Goal: Task Accomplishment & Management: Manage account settings

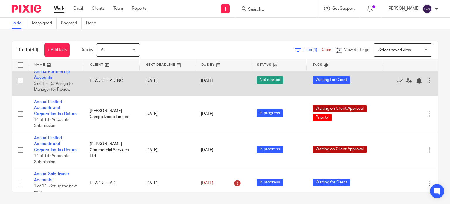
scroll to position [264, 0]
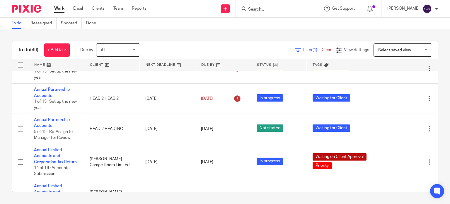
click at [262, 10] on input "Search" at bounding box center [274, 9] width 53 height 5
type input "spire"
click at [286, 23] on link at bounding box center [284, 22] width 77 height 9
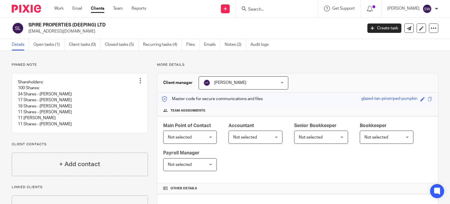
drag, startPoint x: 258, startPoint y: 11, endPoint x: 260, endPoint y: 10, distance: 3.0
click at [260, 10] on div at bounding box center [276, 8] width 68 height 7
click at [264, 8] on input "Search" at bounding box center [274, 9] width 53 height 5
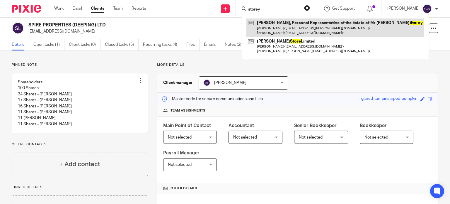
type input "storey"
click at [295, 24] on link at bounding box center [335, 27] width 178 height 18
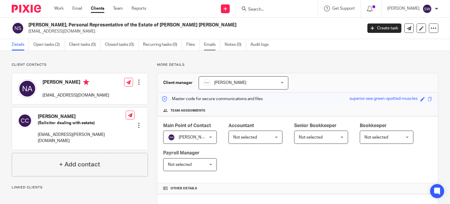
click at [210, 42] on link "Emails" at bounding box center [212, 44] width 16 height 11
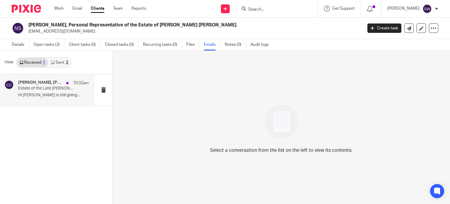
click at [60, 93] on p "Hi Karl, Lorraine is still going..." at bounding box center [53, 95] width 71 height 5
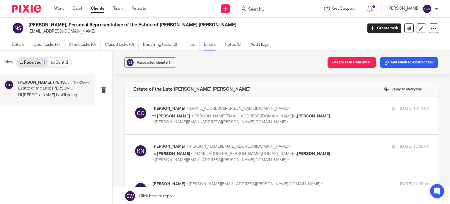
click at [313, 109] on p "Claire Clarke <claire.clarke@wplegal.co.uk>" at bounding box center [244, 108] width 185 height 6
checkbox input "true"
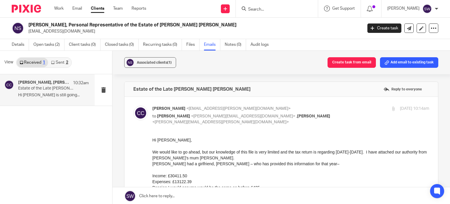
click at [52, 61] on icon at bounding box center [53, 63] width 4 height 4
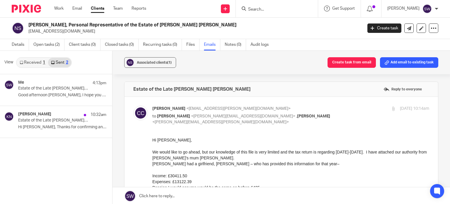
scroll to position [1, 0]
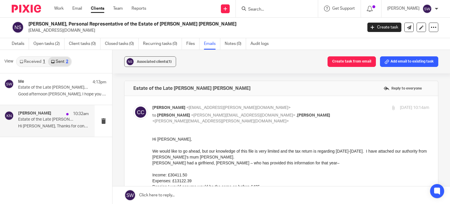
click at [40, 119] on p "Estate of the Late Mr Carl James Morrison" at bounding box center [46, 119] width 57 height 5
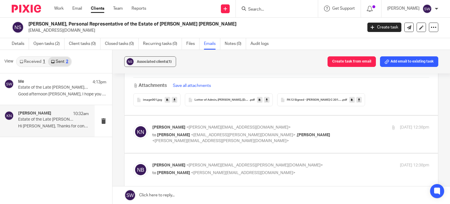
scroll to position [352, 0]
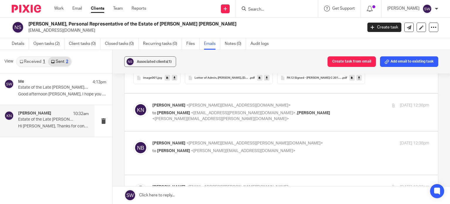
click at [289, 111] on p "to Claire Clarke <claire.clarke@wplegal.co.uk> , Natasha Baxter <natasha.baxter…" at bounding box center [244, 116] width 185 height 12
checkbox input "true"
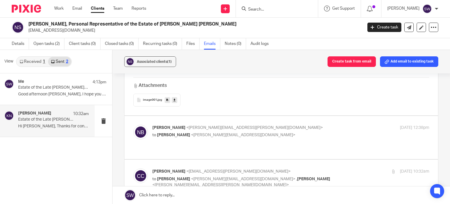
scroll to position [586, 0]
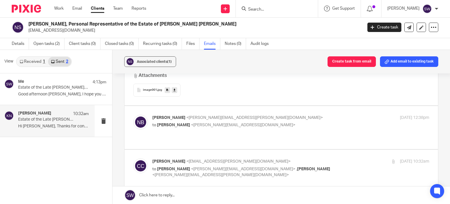
click at [301, 122] on p "to Karl Newman <karl@infinity-accounting.co.uk>" at bounding box center [244, 125] width 185 height 6
checkbox input "true"
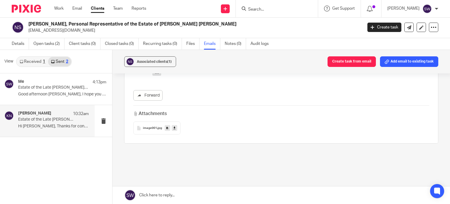
scroll to position [1231, 0]
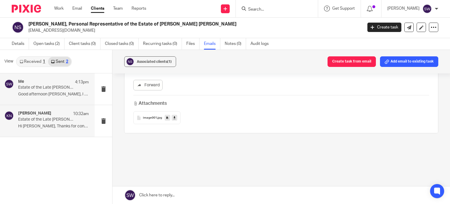
click at [58, 88] on p "Estate of the Late Mr Malcolm Edward Storey" at bounding box center [46, 87] width 57 height 5
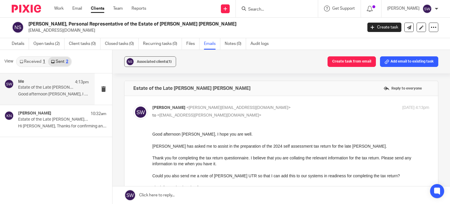
scroll to position [29, 0]
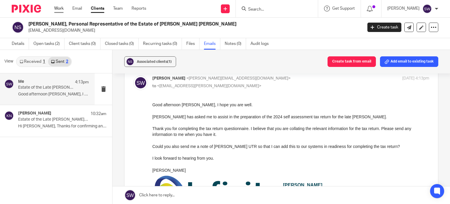
click at [63, 10] on link "Work" at bounding box center [58, 9] width 9 height 6
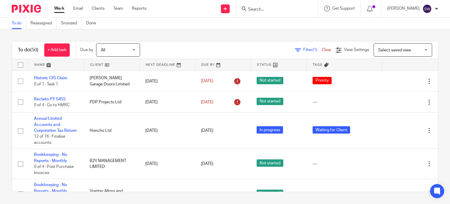
click at [113, 10] on ul "Work Email Clients Team Reports" at bounding box center [104, 9] width 101 height 6
click at [117, 8] on link "Team" at bounding box center [118, 9] width 10 height 6
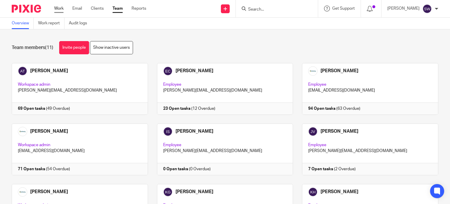
click at [57, 9] on link "Work" at bounding box center [58, 9] width 9 height 6
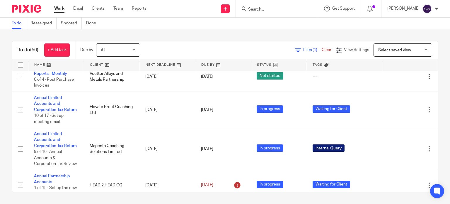
scroll to position [147, 0]
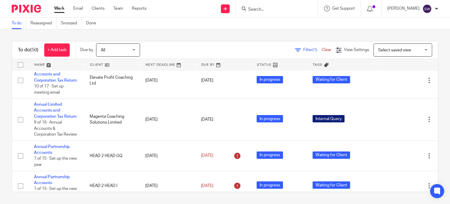
click at [268, 8] on input "Search" at bounding box center [274, 9] width 53 height 5
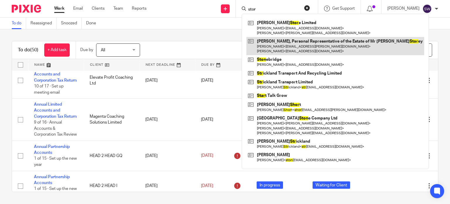
type input "stor"
click at [286, 47] on link at bounding box center [335, 46] width 178 height 18
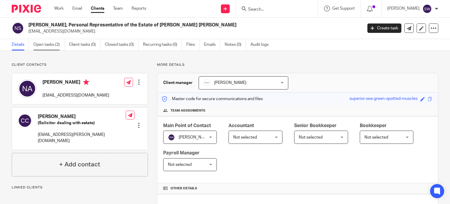
click at [54, 45] on link "Open tasks (2)" at bounding box center [48, 44] width 31 height 11
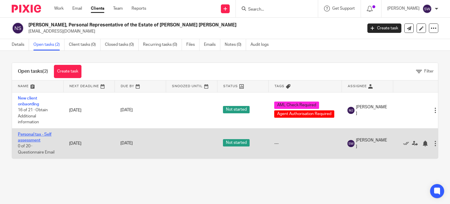
click at [27, 134] on link "Personal tax - Self assessment" at bounding box center [35, 137] width 34 height 10
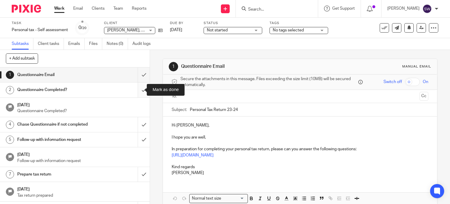
click at [139, 89] on input "submit" at bounding box center [75, 89] width 150 height 15
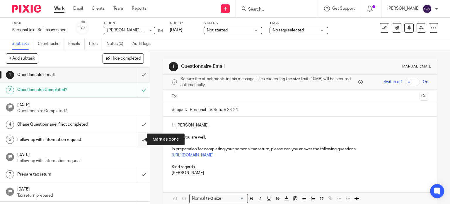
click at [137, 142] on input "submit" at bounding box center [75, 139] width 150 height 15
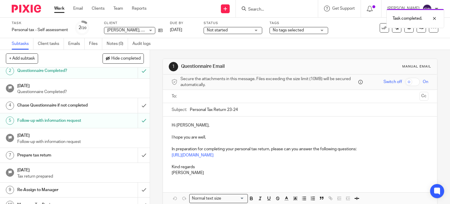
scroll to position [29, 0]
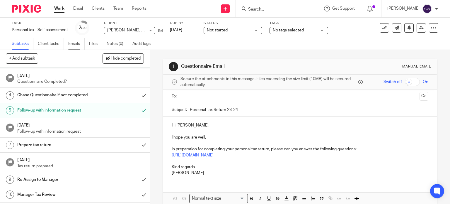
click at [79, 43] on link "Emails" at bounding box center [76, 43] width 16 height 11
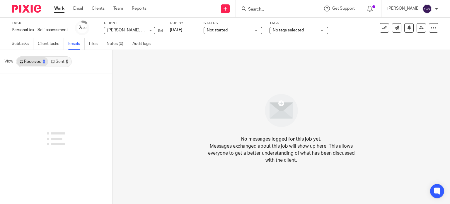
click at [56, 60] on link "Sent 0" at bounding box center [59, 61] width 23 height 9
click at [280, 31] on span "No tags selected" at bounding box center [288, 30] width 31 height 4
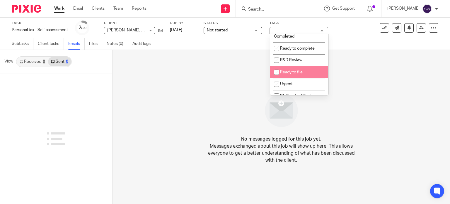
scroll to position [117, 0]
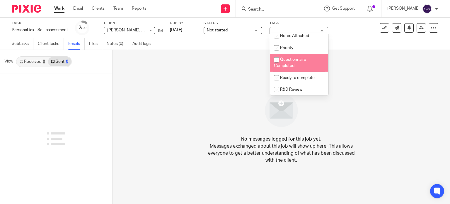
click at [300, 63] on li "Questionnaire Completed" at bounding box center [299, 63] width 58 height 18
checkbox input "true"
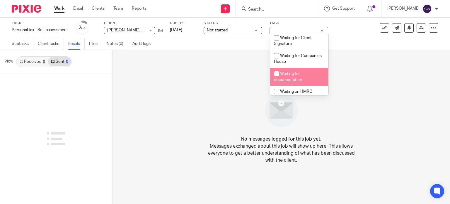
scroll to position [264, 0]
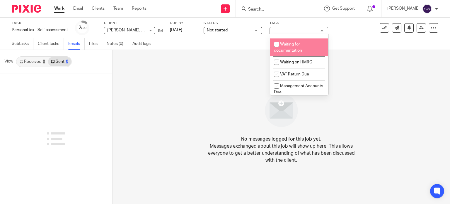
click at [301, 48] on li "Waiting for documentation" at bounding box center [299, 47] width 58 height 18
checkbox input "true"
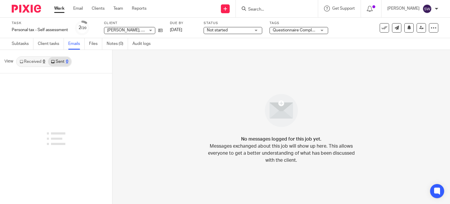
click at [59, 9] on link "Work" at bounding box center [59, 9] width 10 height 6
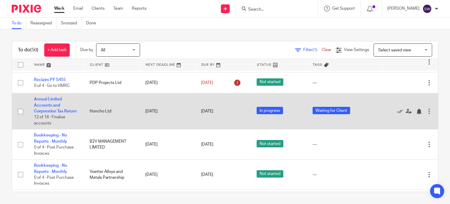
scroll to position [29, 0]
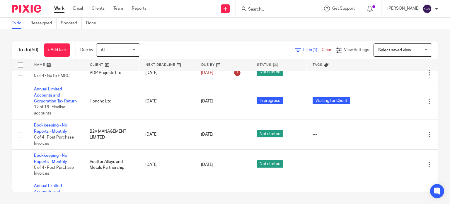
click at [275, 10] on input "Search" at bounding box center [274, 9] width 53 height 5
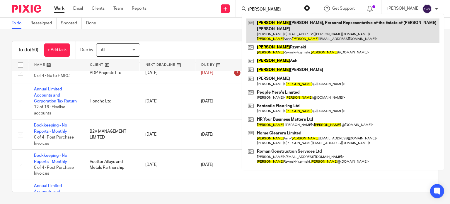
type input "[PERSON_NAME]"
click at [287, 25] on link at bounding box center [342, 30] width 193 height 24
